Goal: Book appointment/travel/reservation

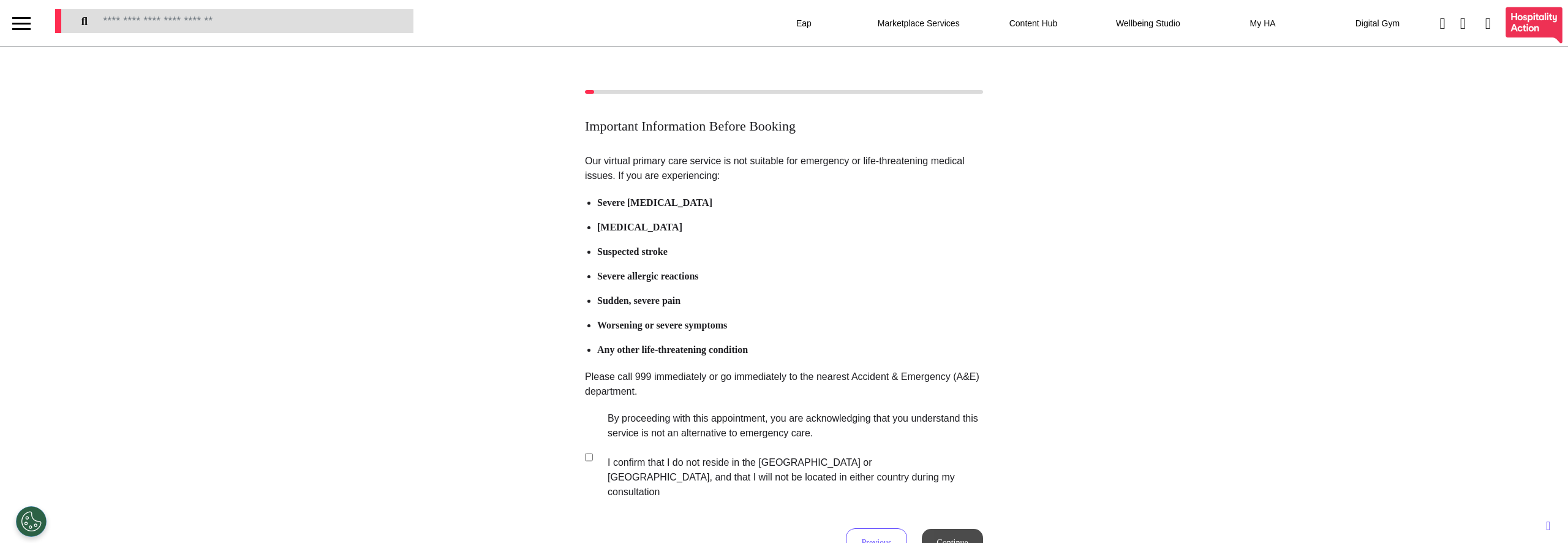
select select "**"
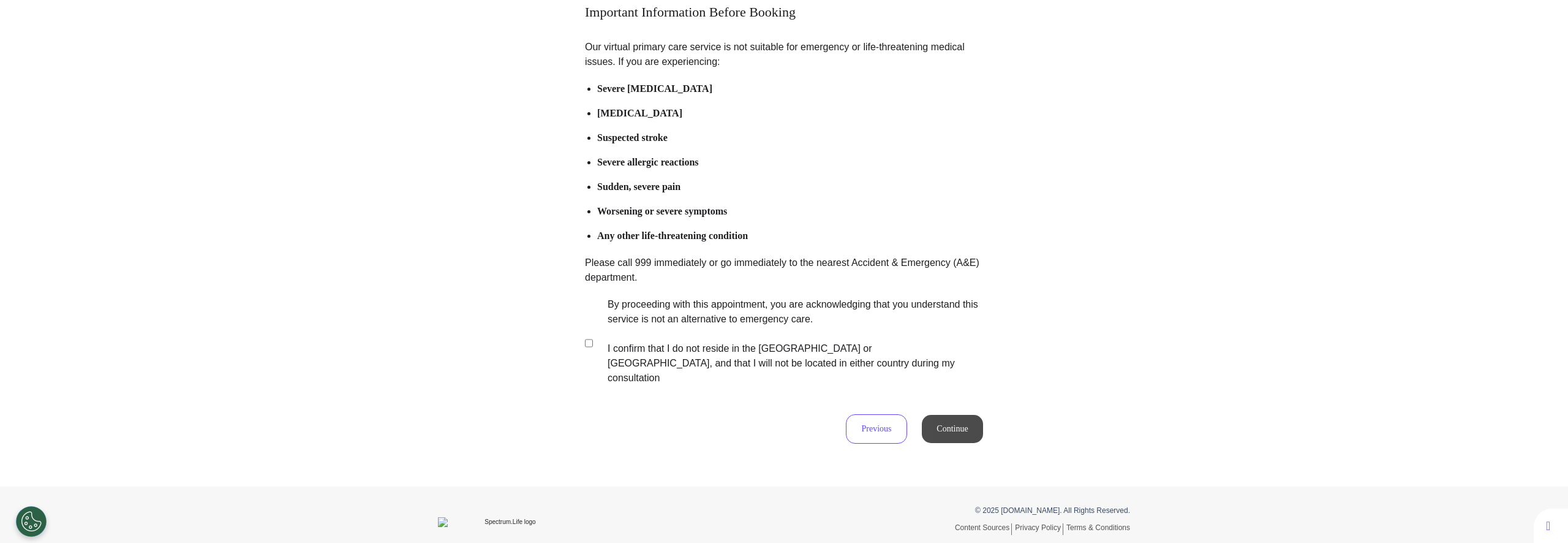
click at [398, 386] on div "Important Information Before Booking Our virtual primary care service is not su…" at bounding box center [784, 209] width 1568 height 468
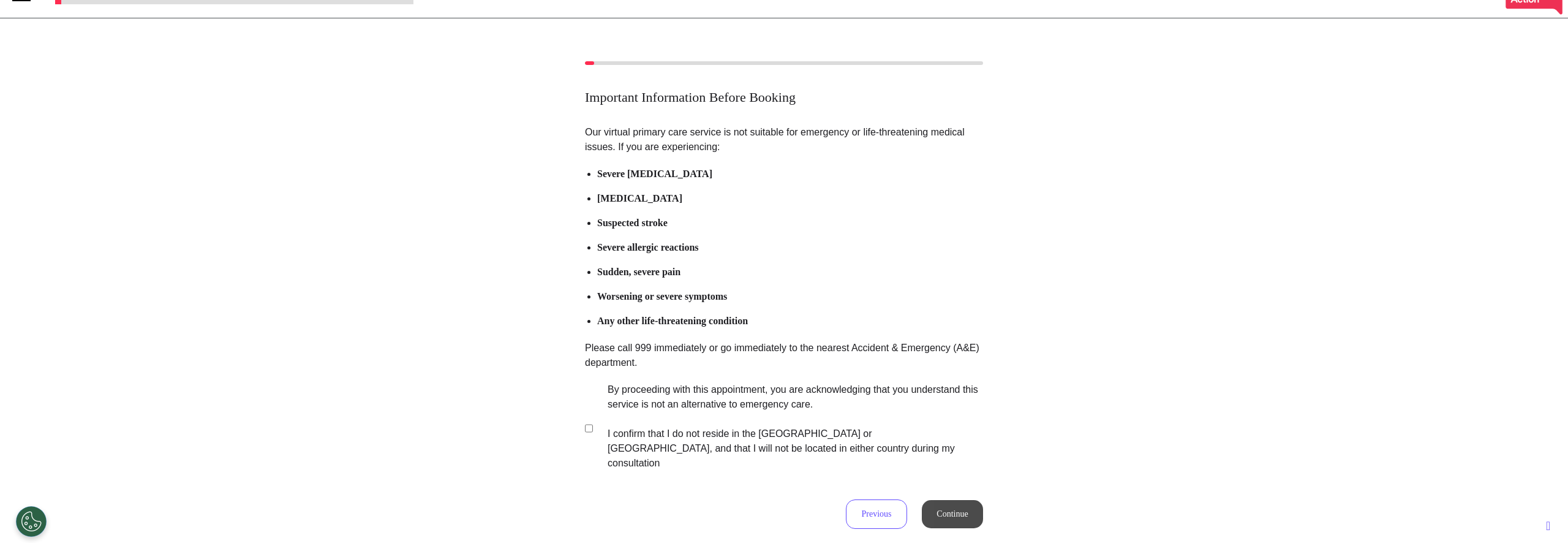
scroll to position [0, 0]
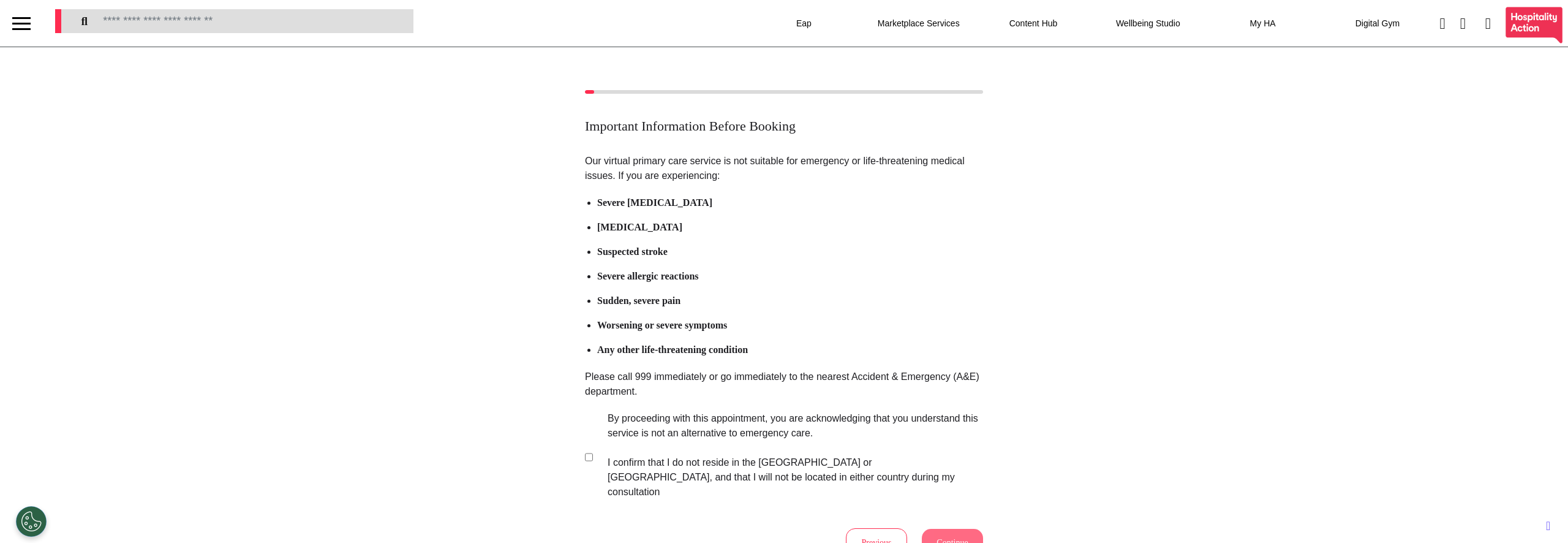
click at [400, 216] on div "Important Information Before Booking Our virtual primary care service is not su…" at bounding box center [784, 324] width 1568 height 468
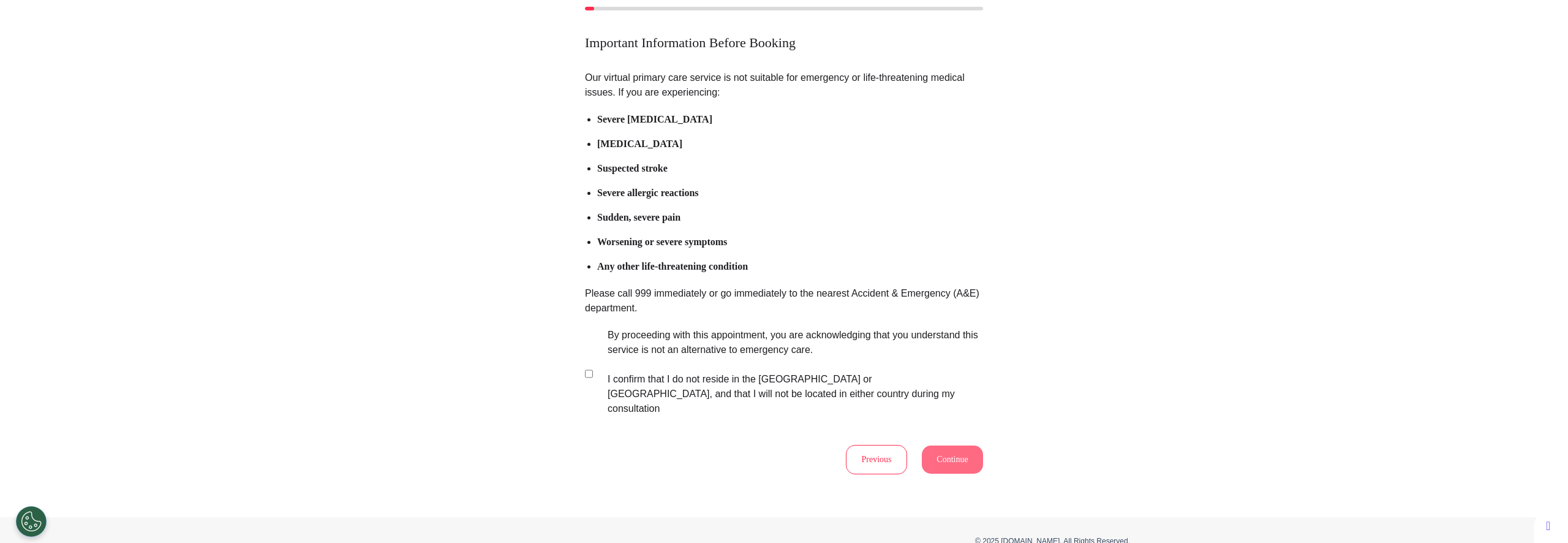
scroll to position [84, 0]
click at [950, 455] on button "Continue" at bounding box center [952, 459] width 61 height 28
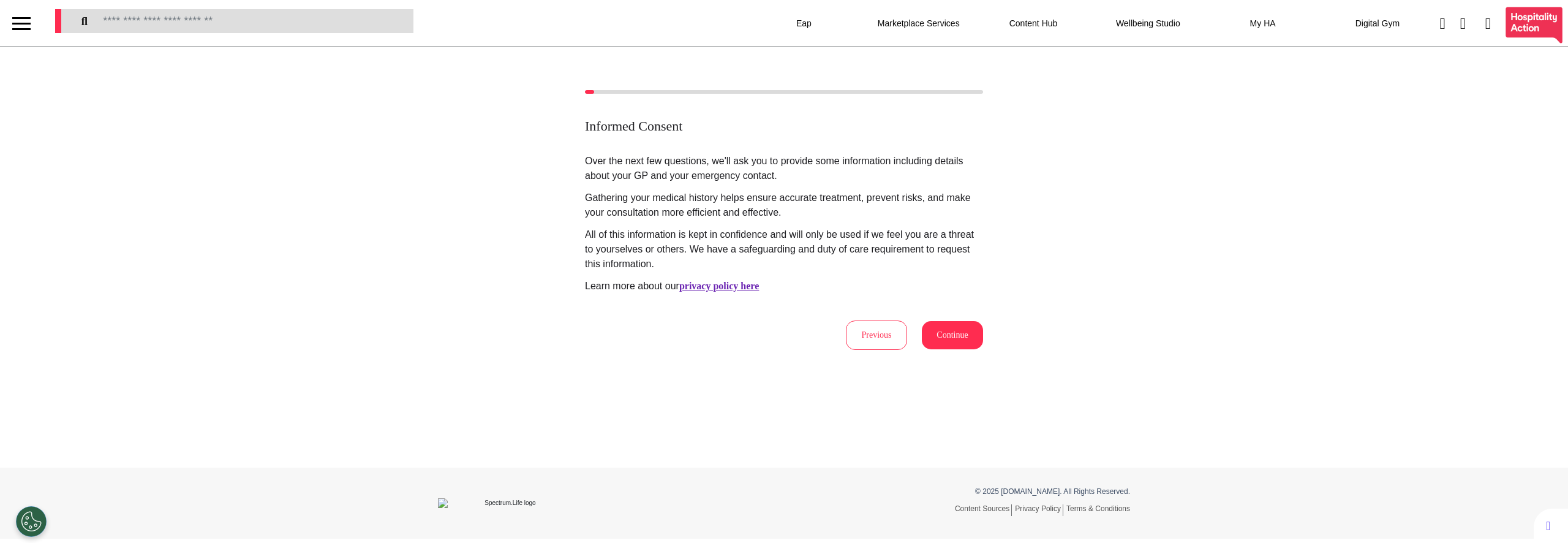
click at [372, 158] on div "Informed Consent Over the next few questions, we'll ask you to provide some inf…" at bounding box center [784, 220] width 1568 height 260
click at [939, 334] on button "Continue" at bounding box center [952, 335] width 61 height 28
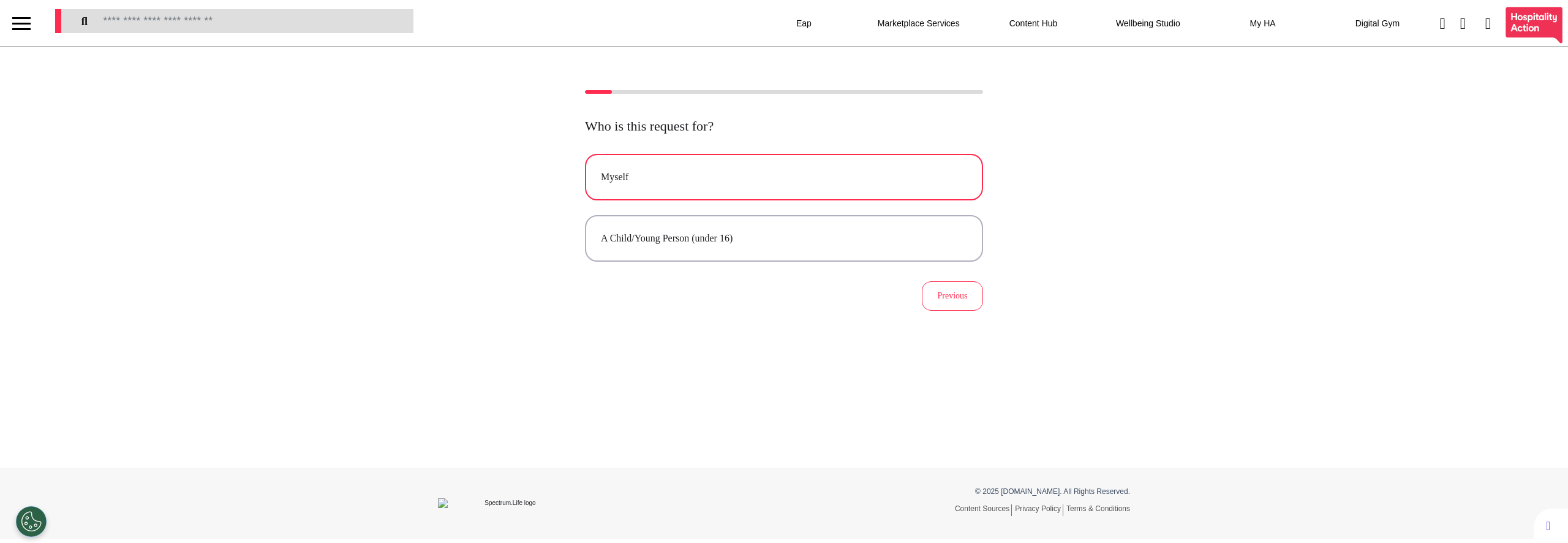
click at [663, 194] on button "Myself" at bounding box center [784, 177] width 398 height 47
select select "****"
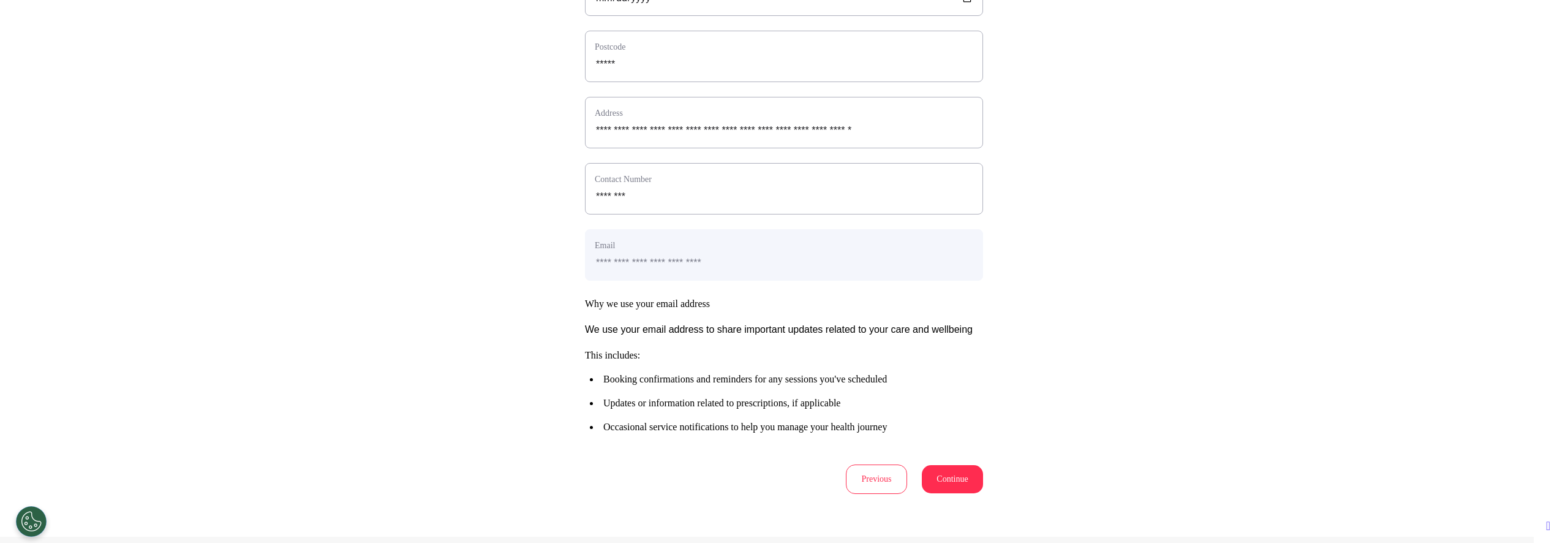
scroll to position [482, 0]
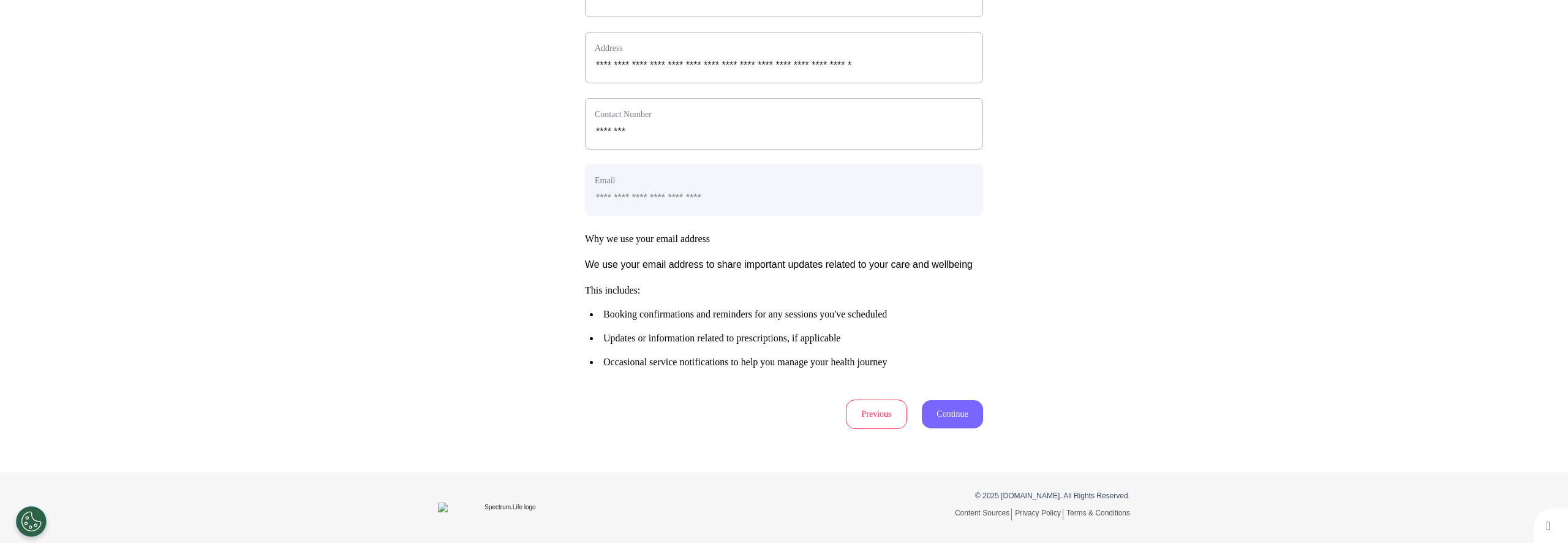
click at [943, 414] on button "Continue" at bounding box center [952, 415] width 61 height 28
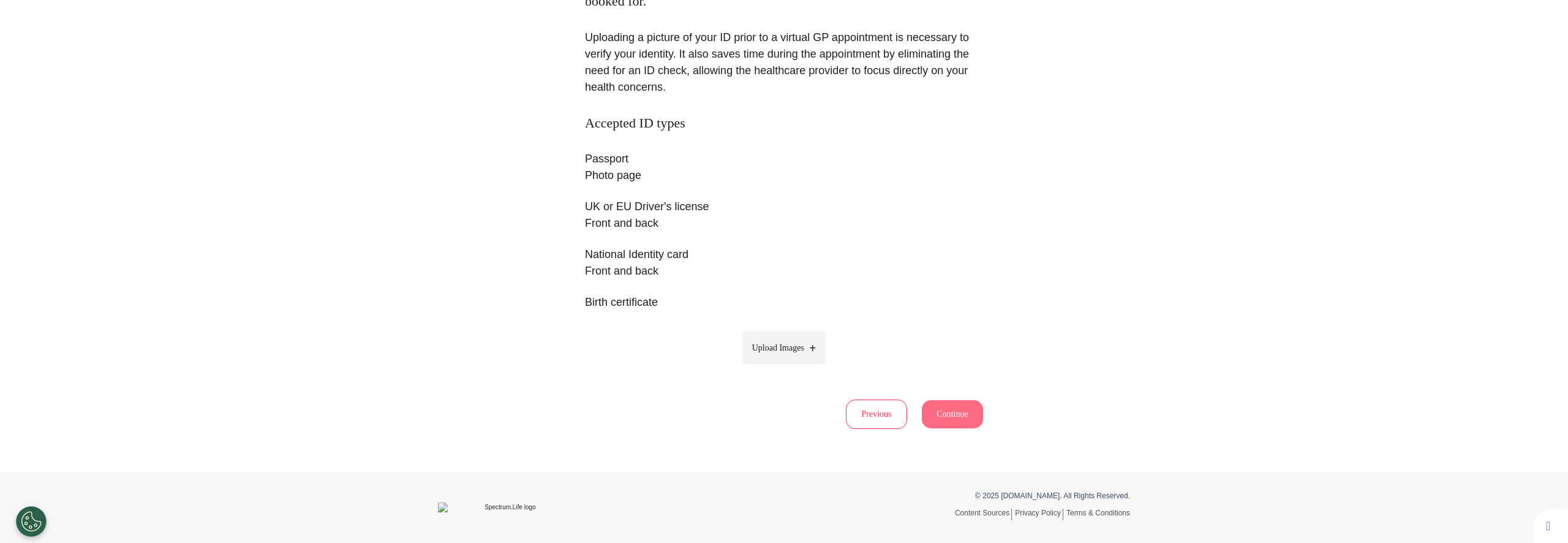
scroll to position [138, 0]
click at [765, 366] on label "Upload Images" at bounding box center [784, 349] width 84 height 33
click at [765, 370] on input "Upload Images" at bounding box center [784, 375] width 117 height 13
type input "**********"
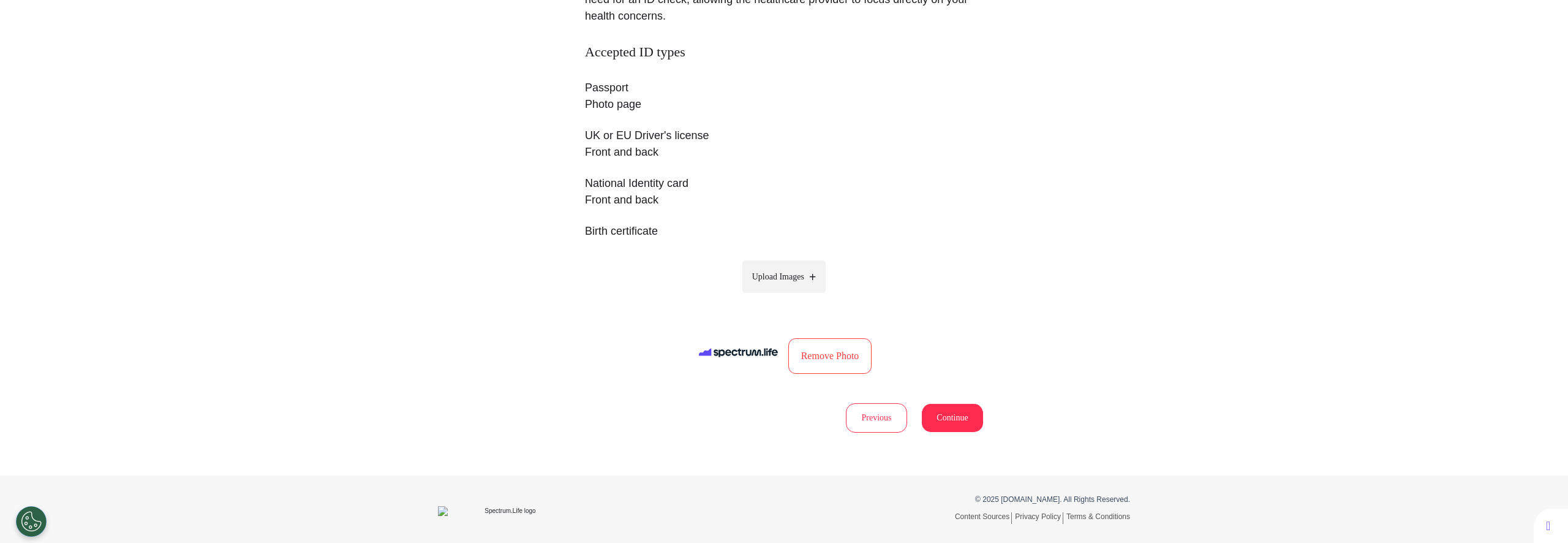
scroll to position [216, 0]
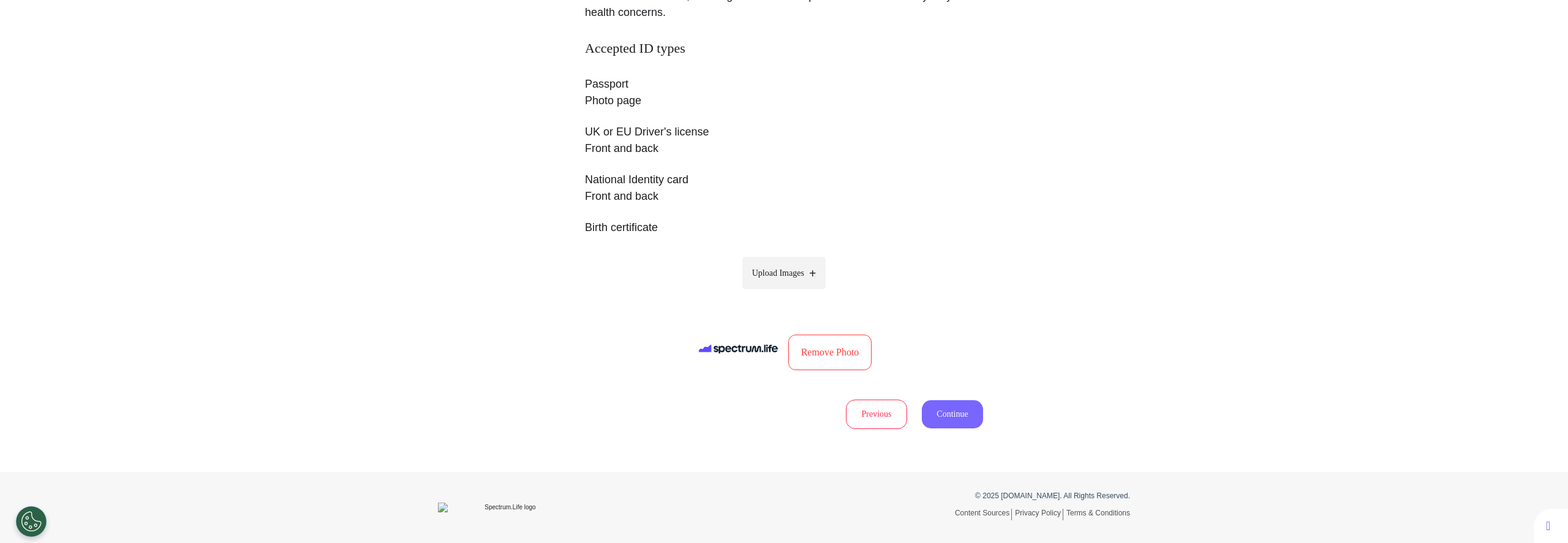
click at [940, 400] on button "Continue" at bounding box center [952, 415] width 61 height 28
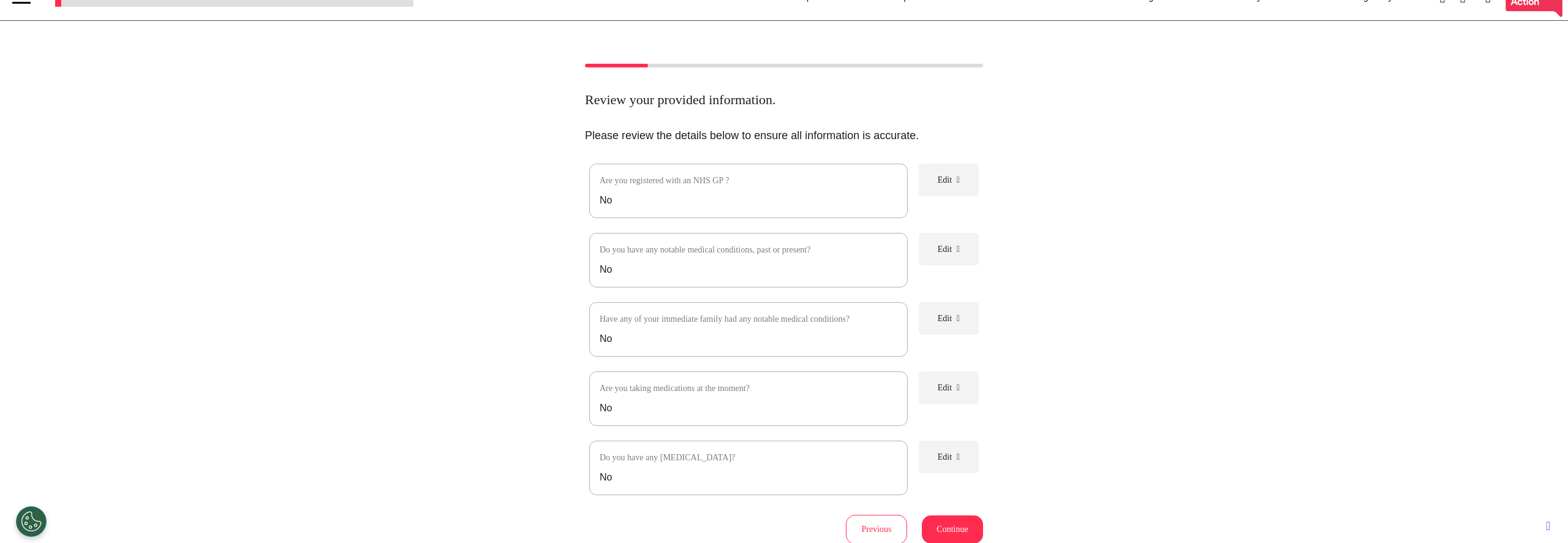
scroll to position [154, 0]
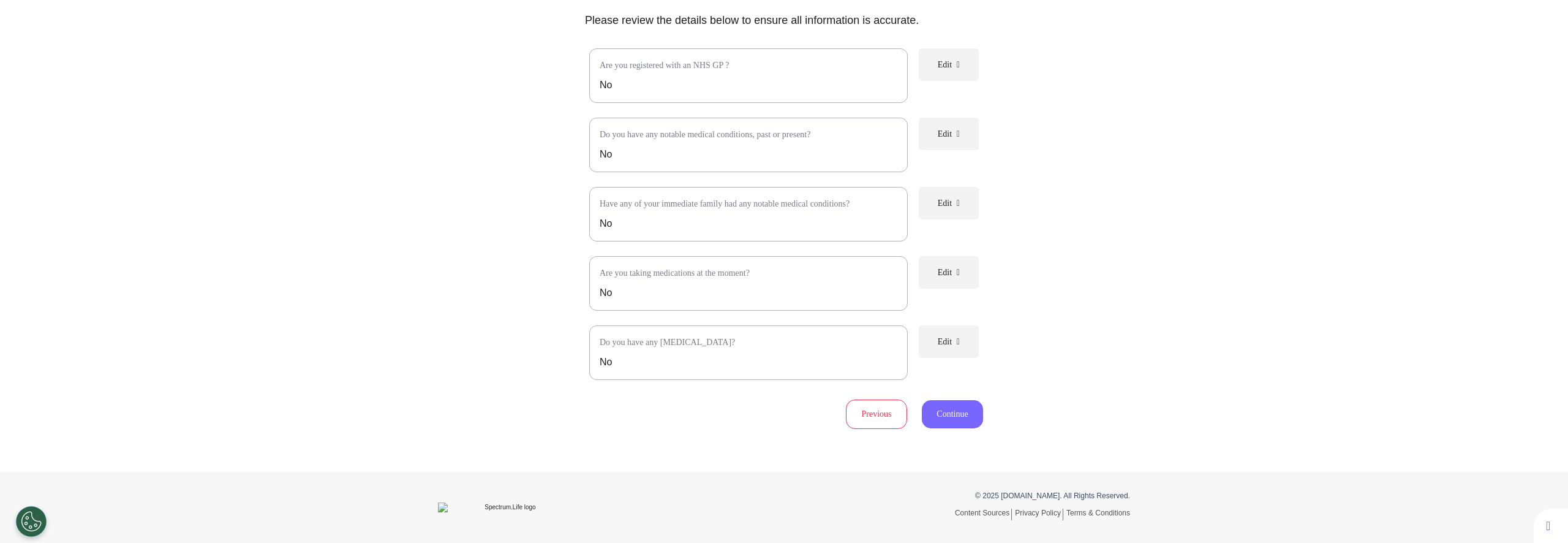
click at [939, 424] on button "Continue" at bounding box center [952, 415] width 61 height 28
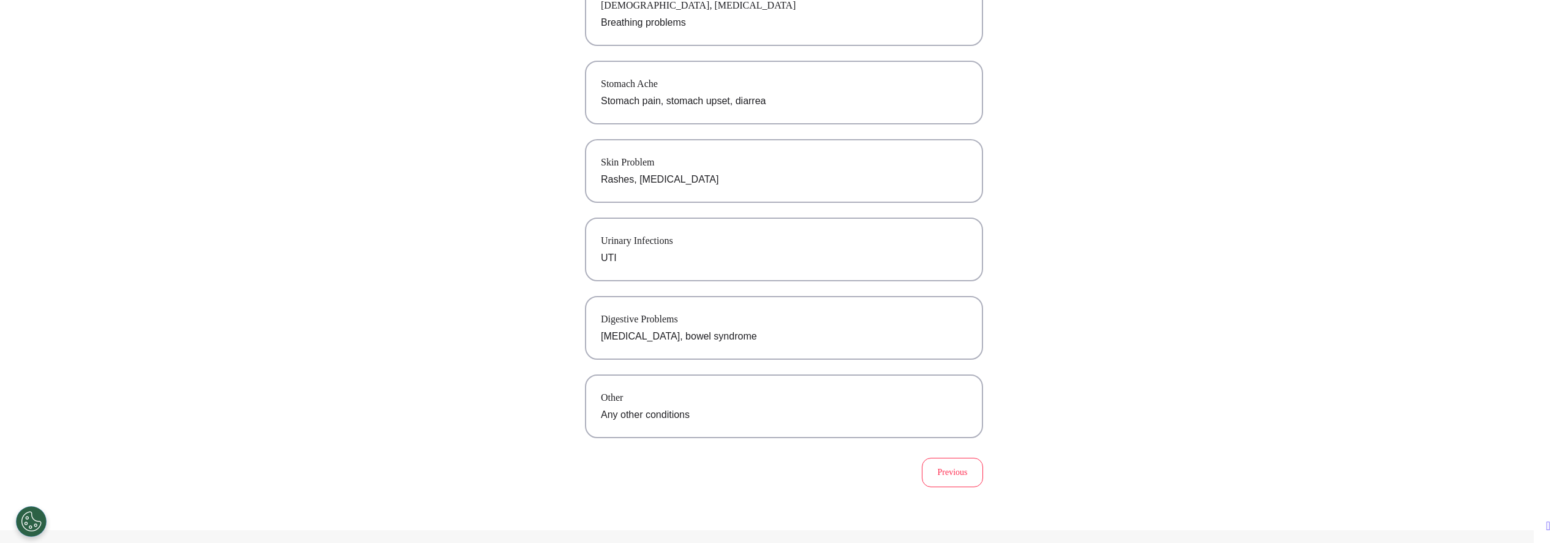
scroll to position [230, 0]
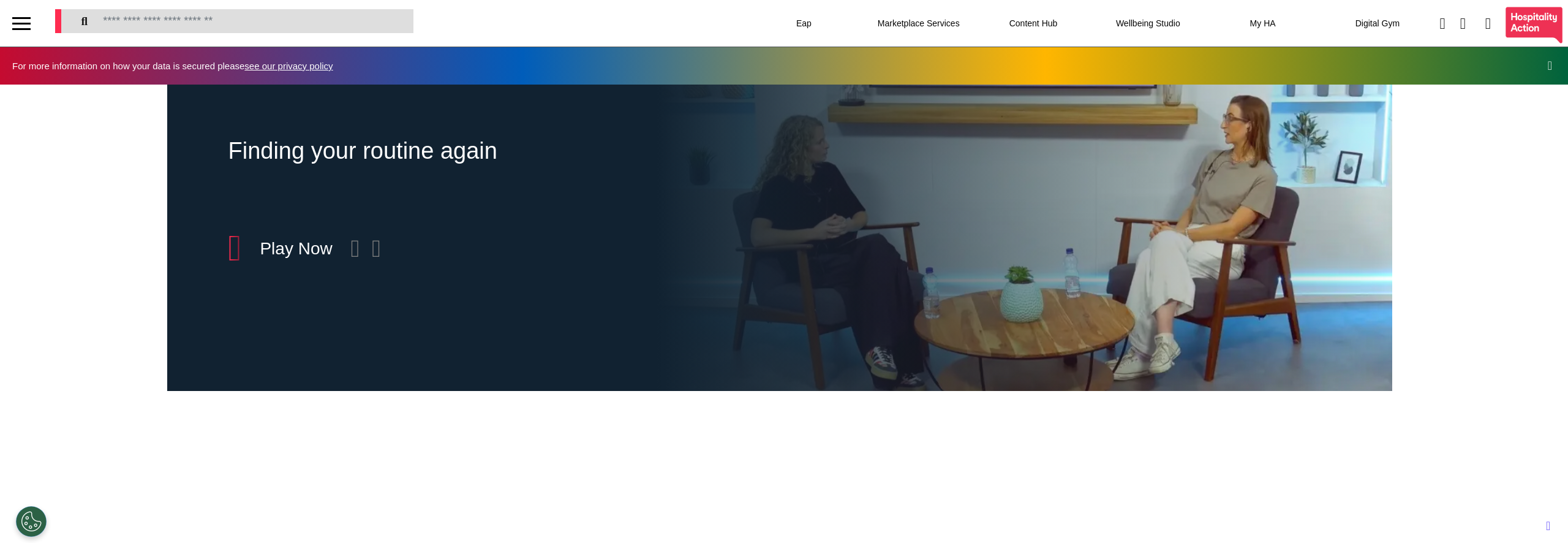
scroll to position [0, 613]
